Goal: Task Accomplishment & Management: Manage account settings

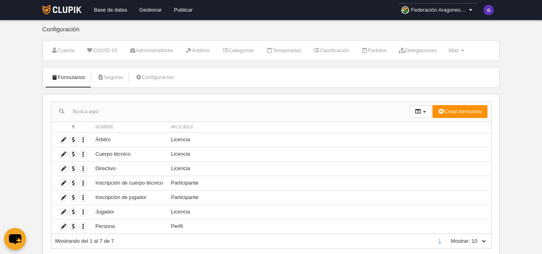
click at [471, 10] on icon at bounding box center [470, 10] width 7 height 8
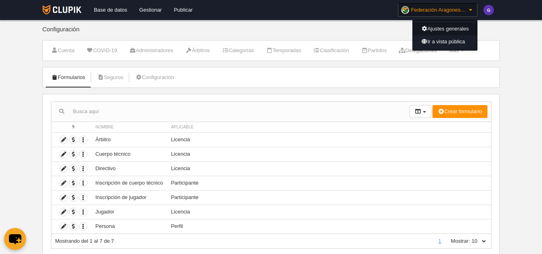
click at [458, 27] on link "Ajustes generales" at bounding box center [445, 28] width 64 height 13
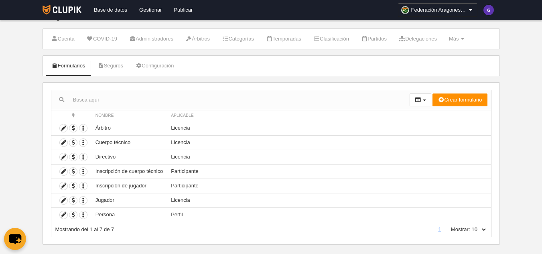
scroll to position [23, 0]
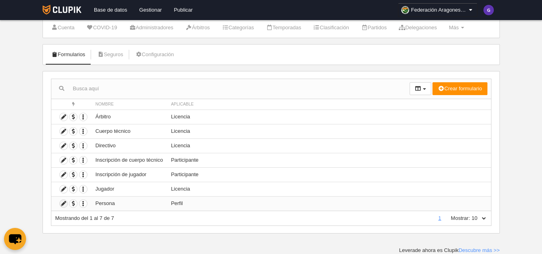
click at [65, 203] on icon at bounding box center [64, 204] width 8 height 8
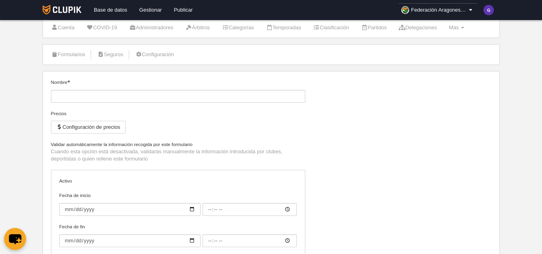
type input "Persona"
checkbox input "true"
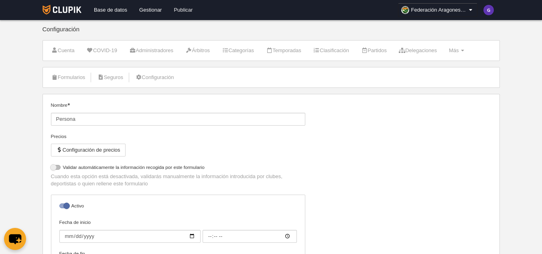
click at [183, 8] on link "Publicar" at bounding box center [183, 10] width 31 height 20
